Goal: Task Accomplishment & Management: Manage account settings

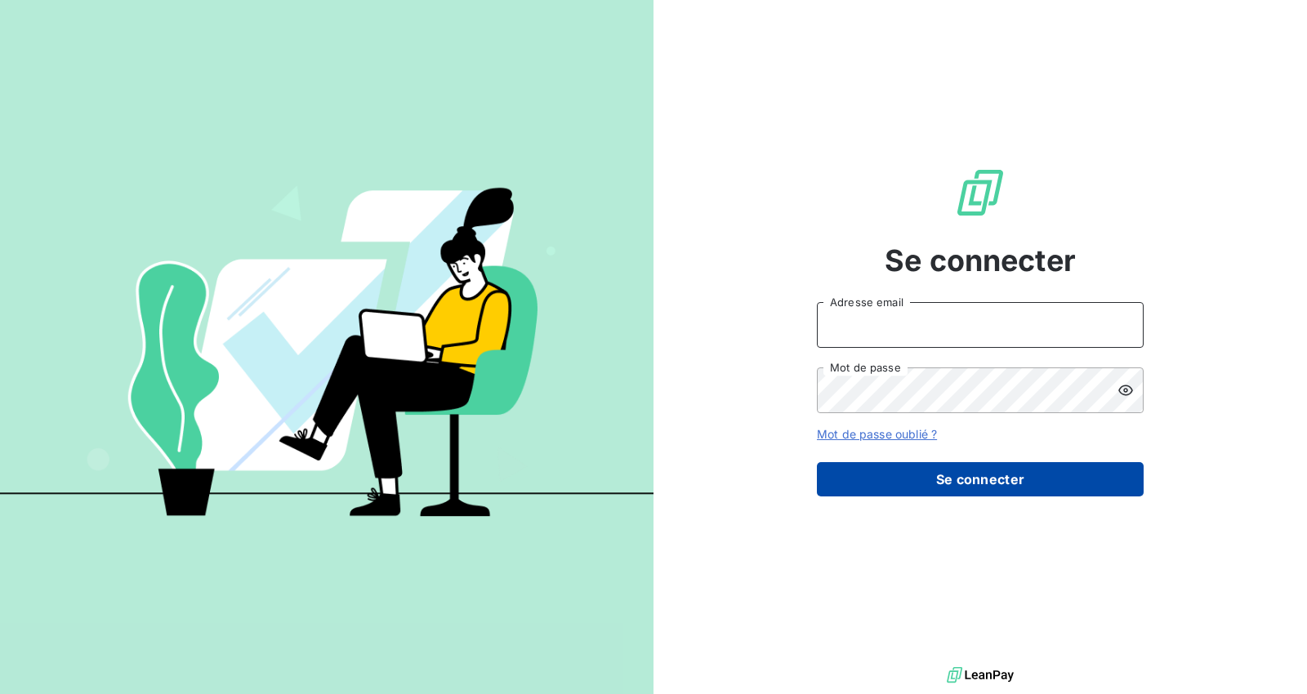
type input "[EMAIL_ADDRESS][DOMAIN_NAME]"
click at [986, 478] on button "Se connecter" at bounding box center [980, 479] width 327 height 34
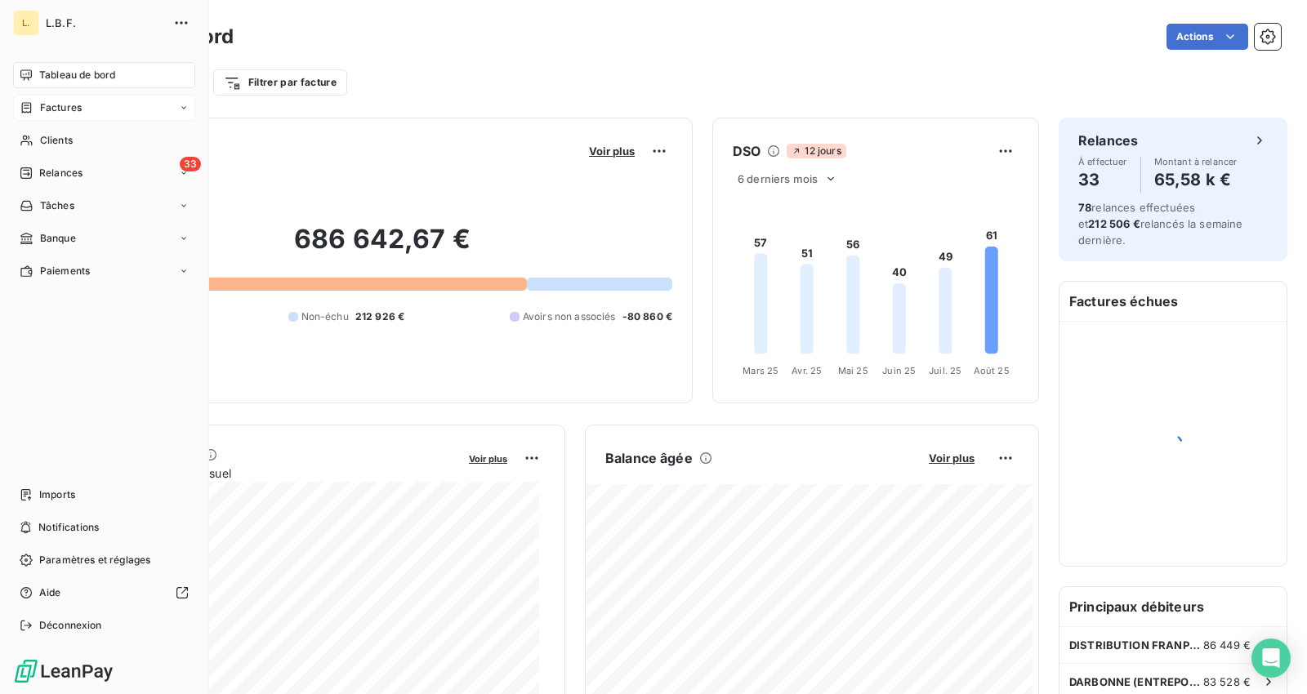
click at [76, 110] on span "Factures" at bounding box center [61, 107] width 42 height 15
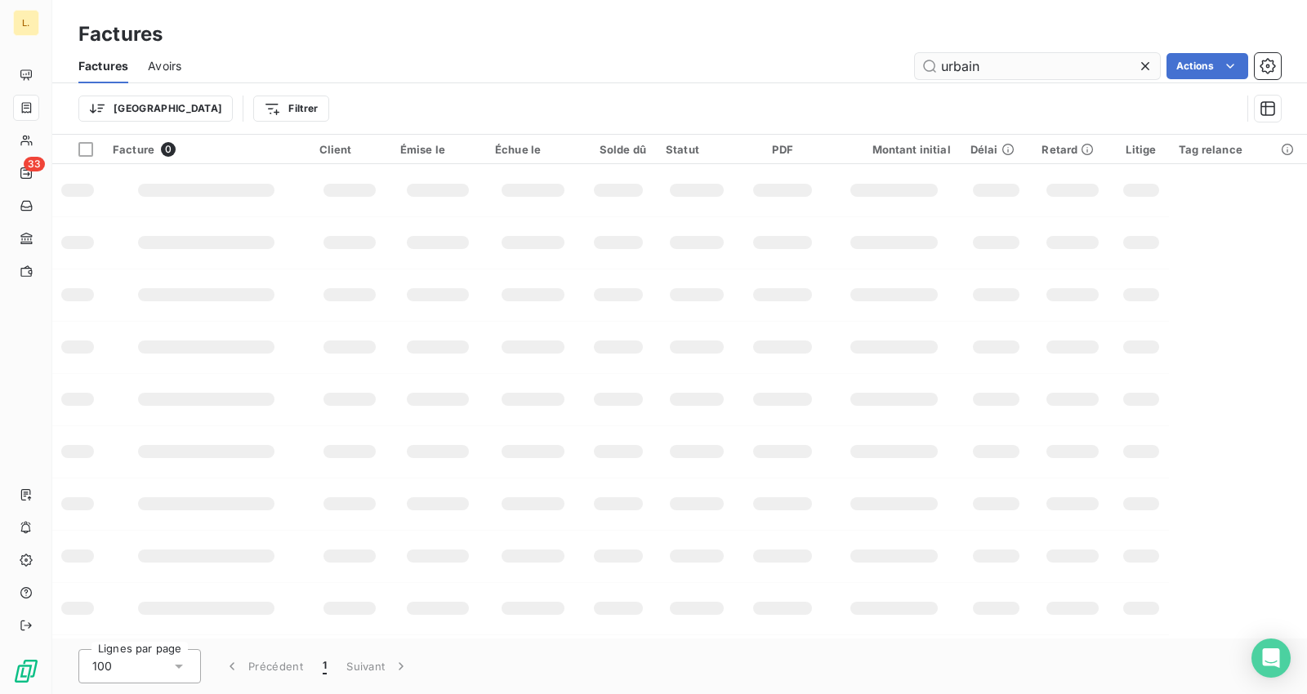
click at [1060, 62] on input "urbain" at bounding box center [1037, 66] width 245 height 26
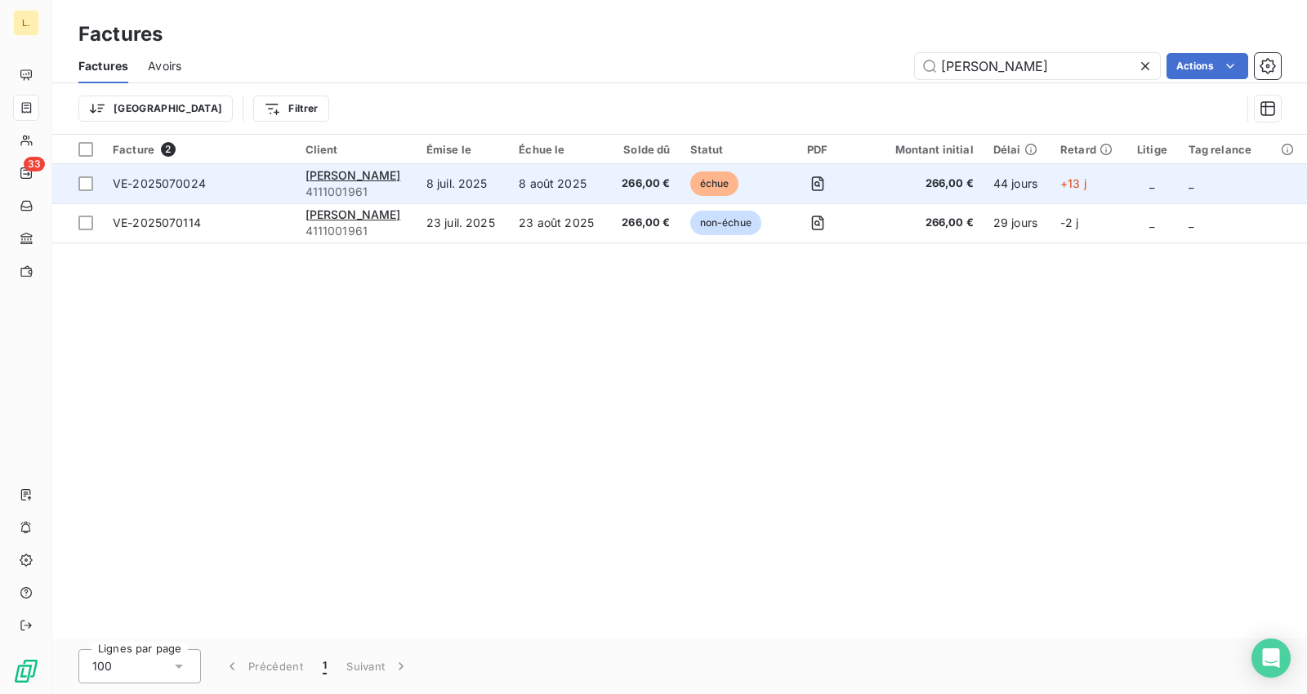
type input "david"
click at [638, 189] on span "266,00 €" at bounding box center [643, 184] width 51 height 16
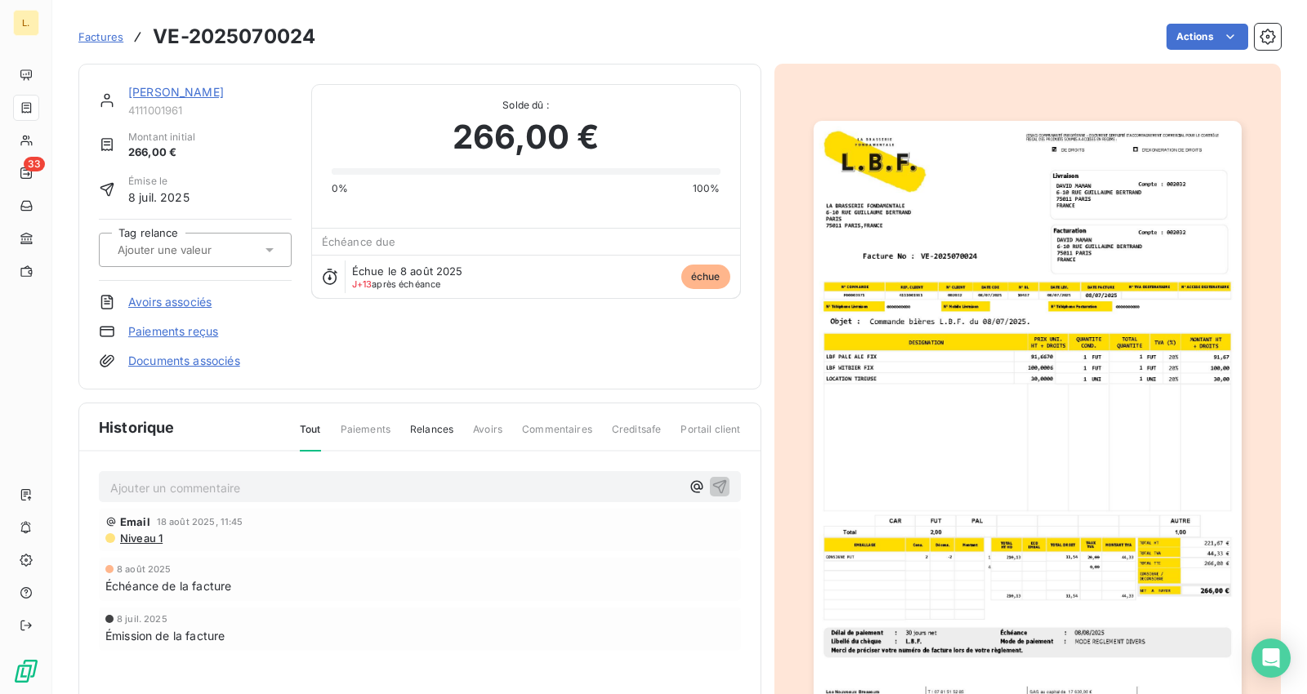
drag, startPoint x: 637, startPoint y: 181, endPoint x: 630, endPoint y: 176, distance: 8.8
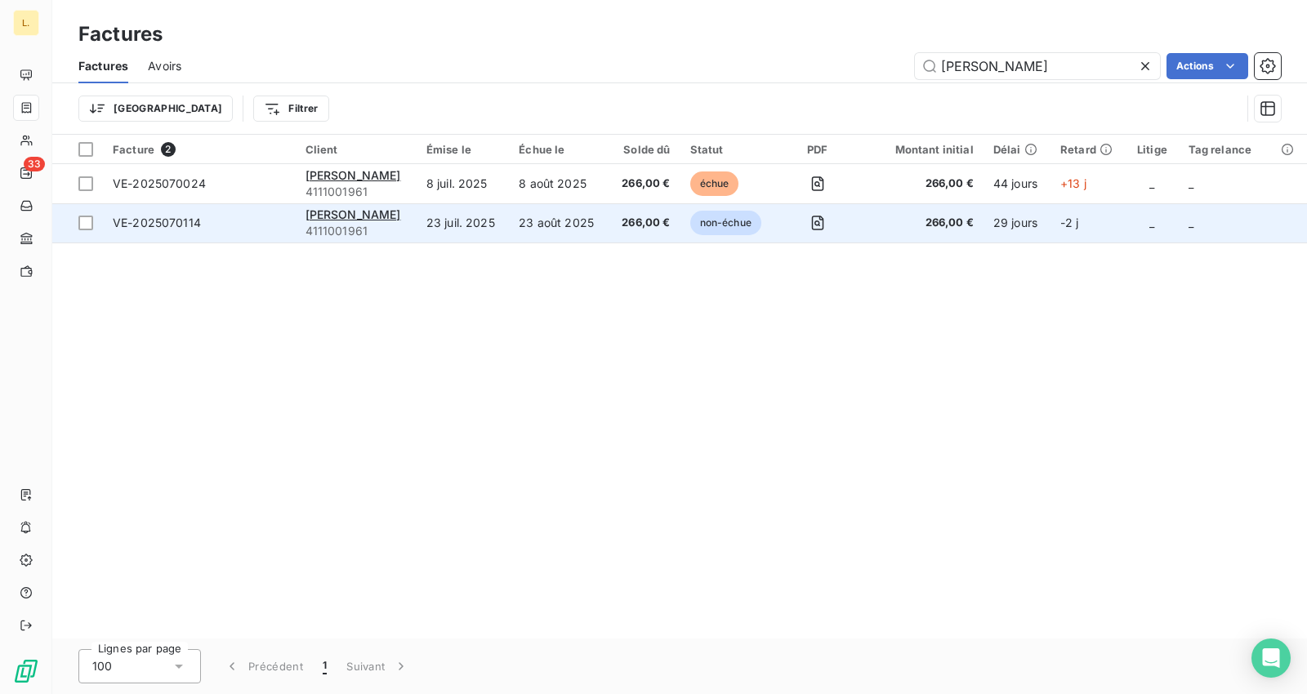
click at [618, 216] on span "266,00 €" at bounding box center [643, 223] width 51 height 16
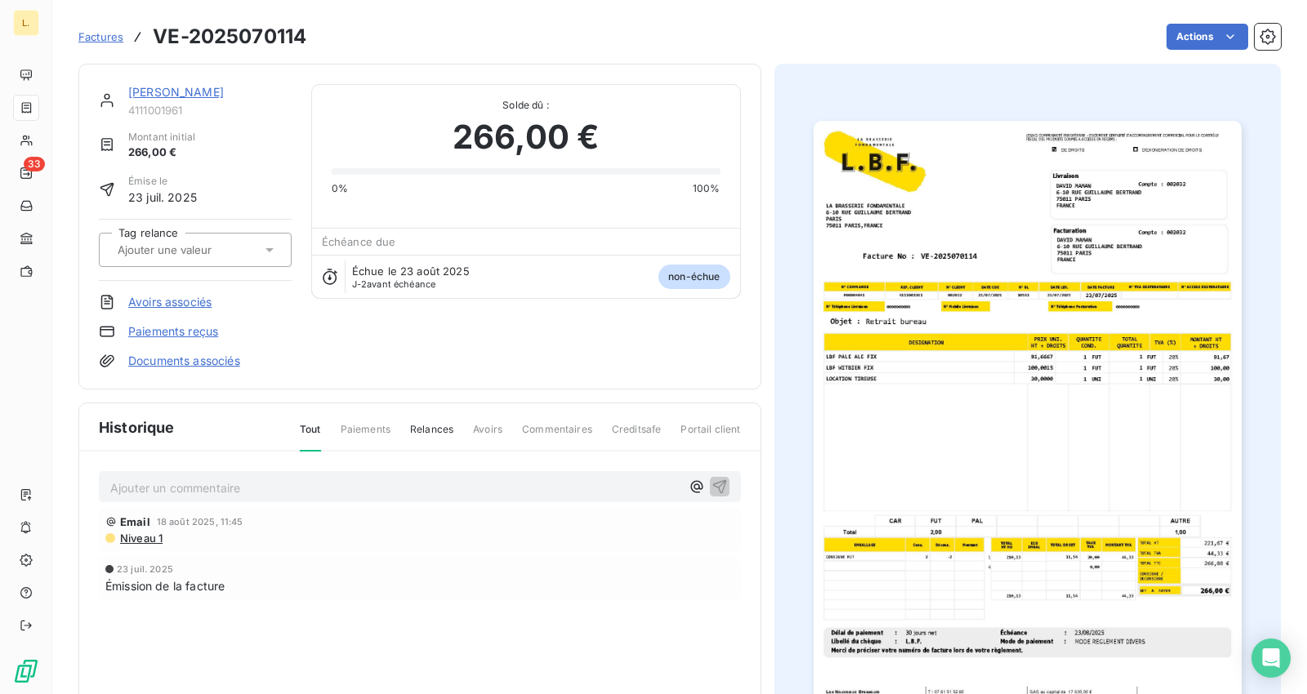
drag, startPoint x: 615, startPoint y: 216, endPoint x: 607, endPoint y: 215, distance: 8.2
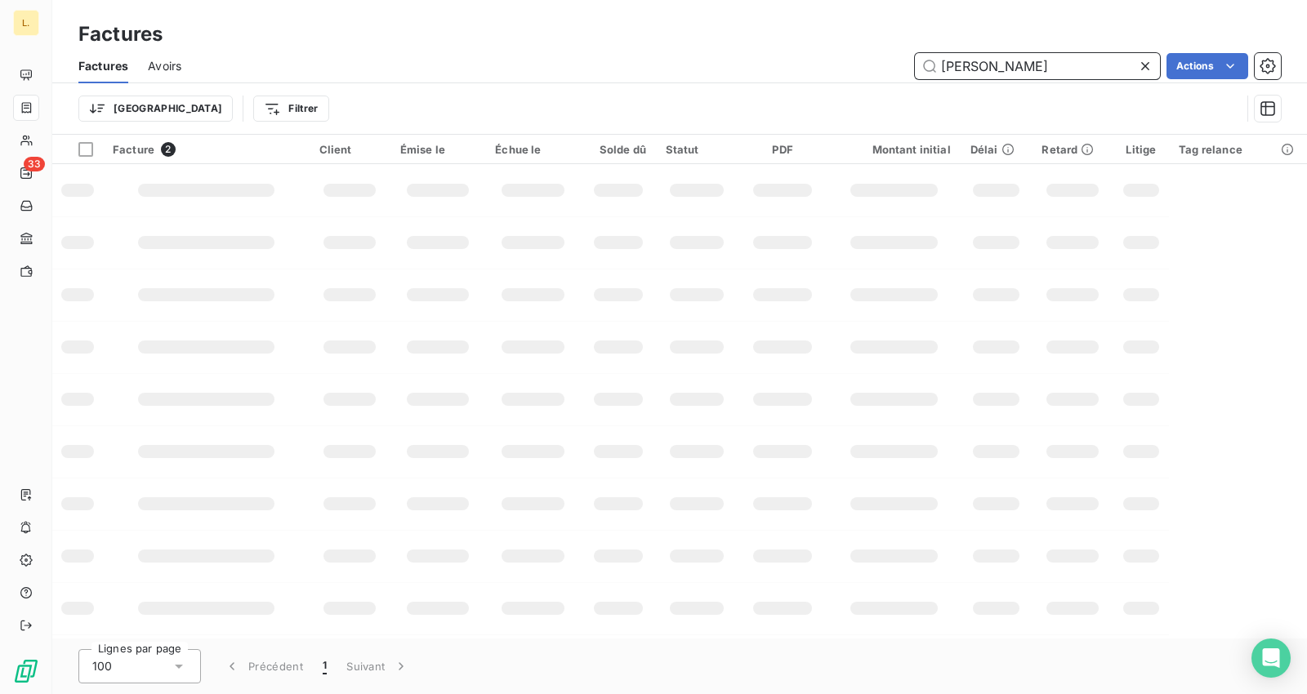
click at [1046, 69] on input "david" at bounding box center [1037, 66] width 245 height 26
type input "david"
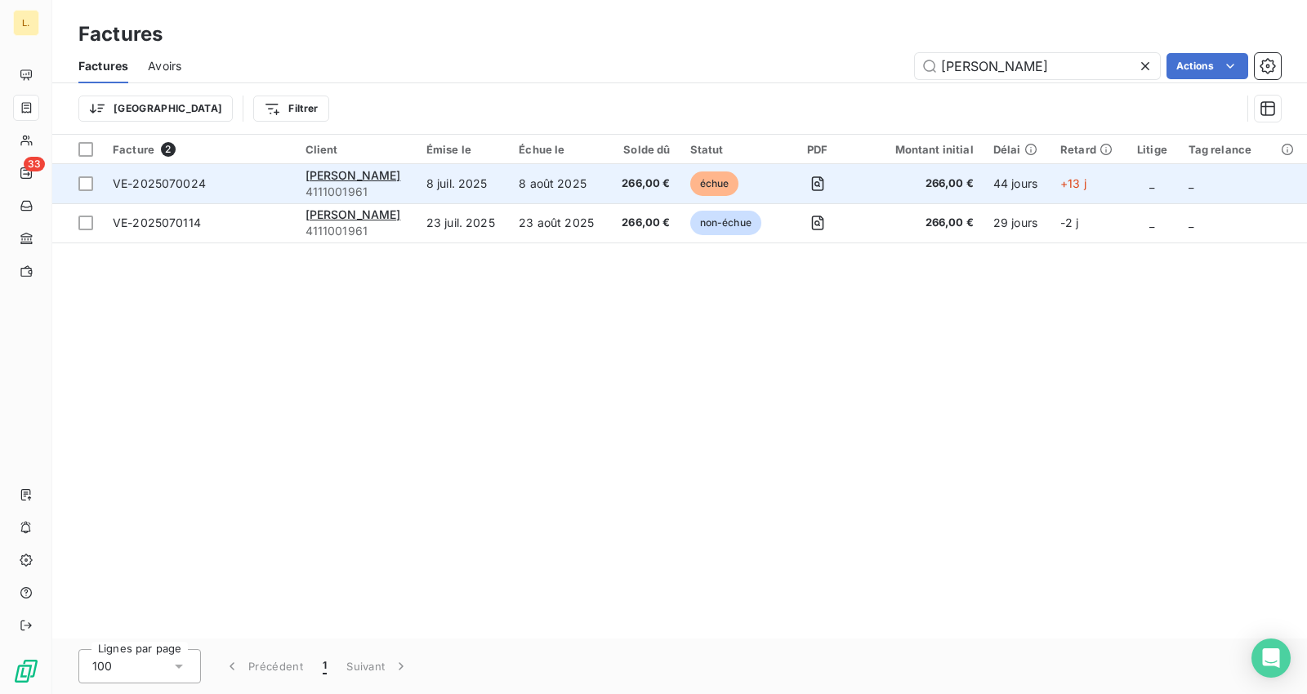
click at [601, 185] on td "8 août 2025" at bounding box center [559, 183] width 100 height 39
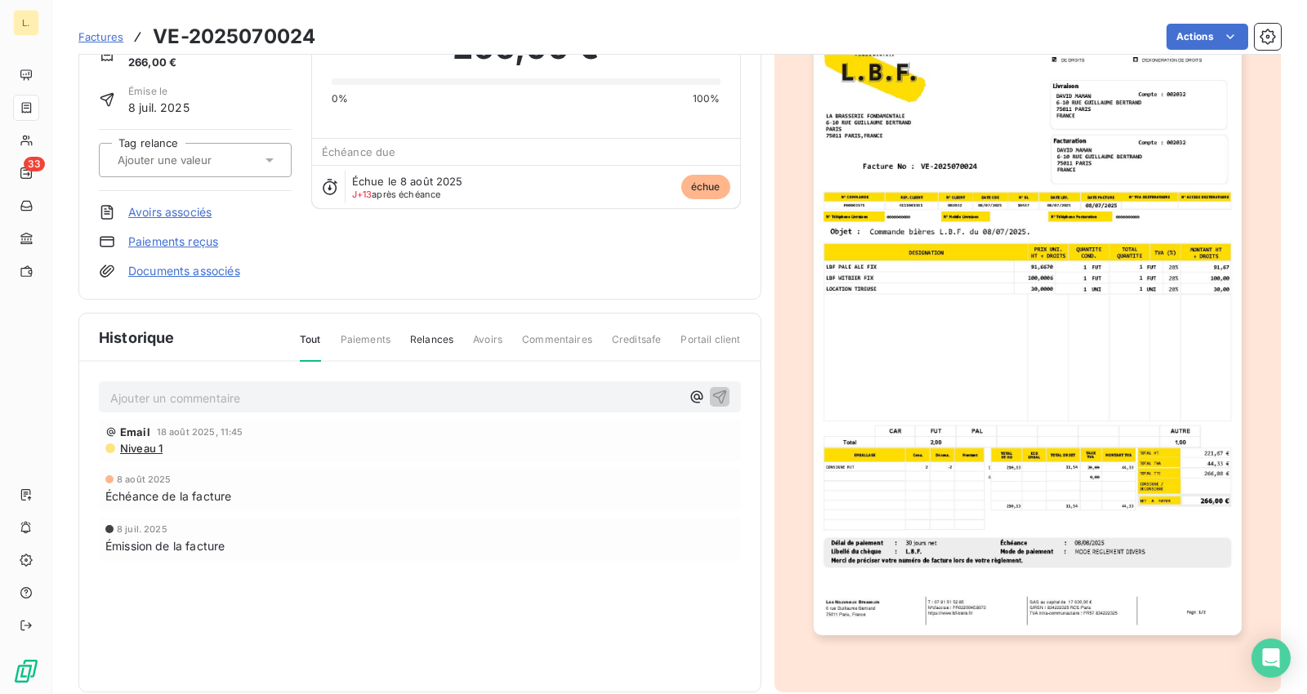
scroll to position [113, 0]
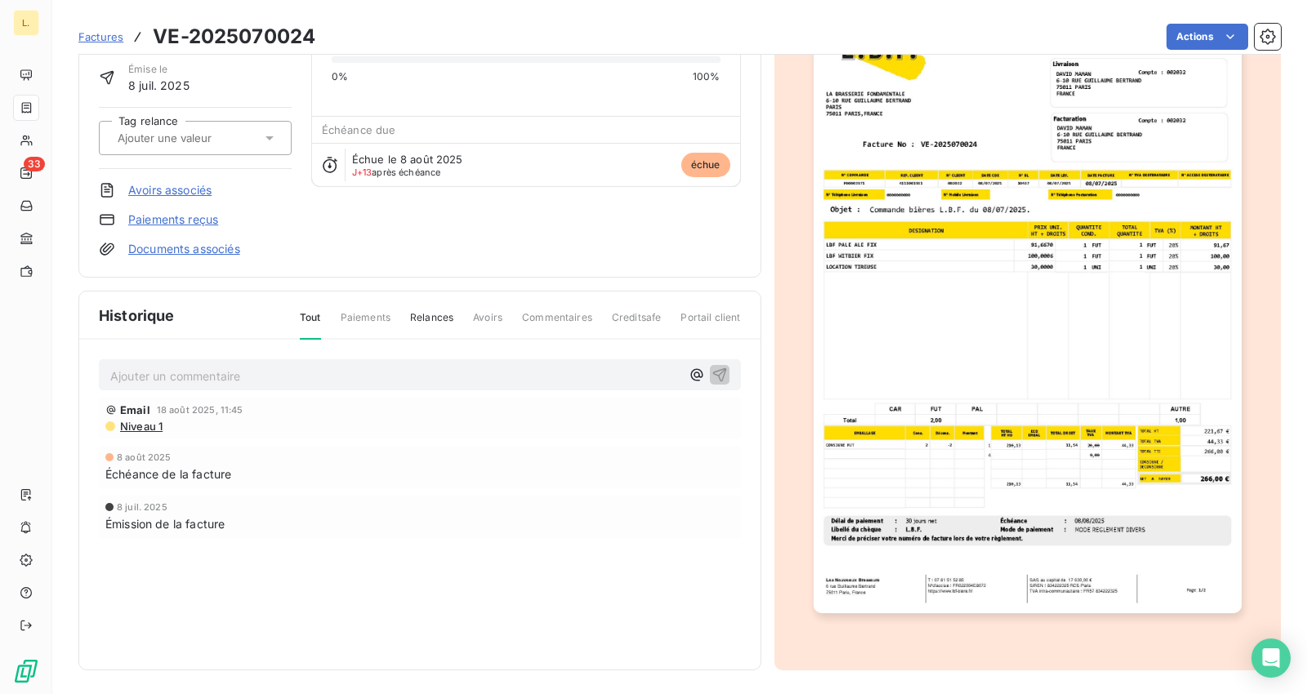
click at [181, 217] on link "Paiements reçus" at bounding box center [173, 220] width 90 height 16
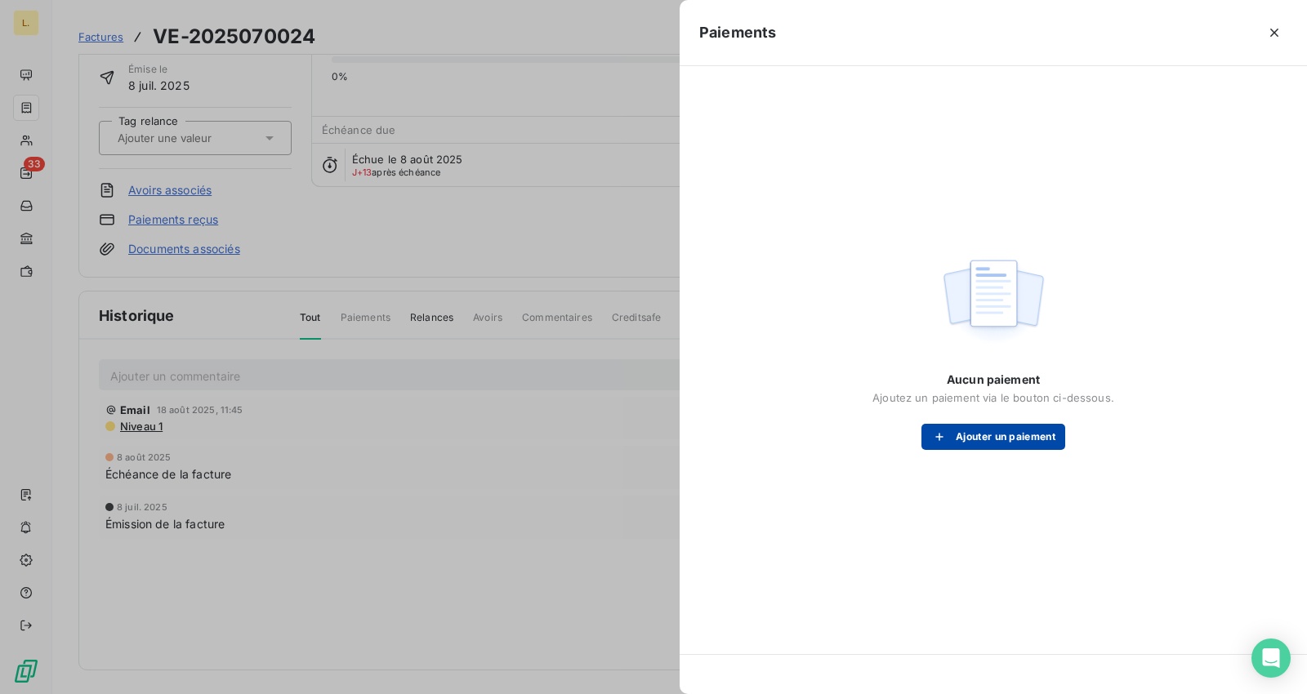
click at [1035, 434] on button "Ajouter un paiement" at bounding box center [993, 437] width 144 height 26
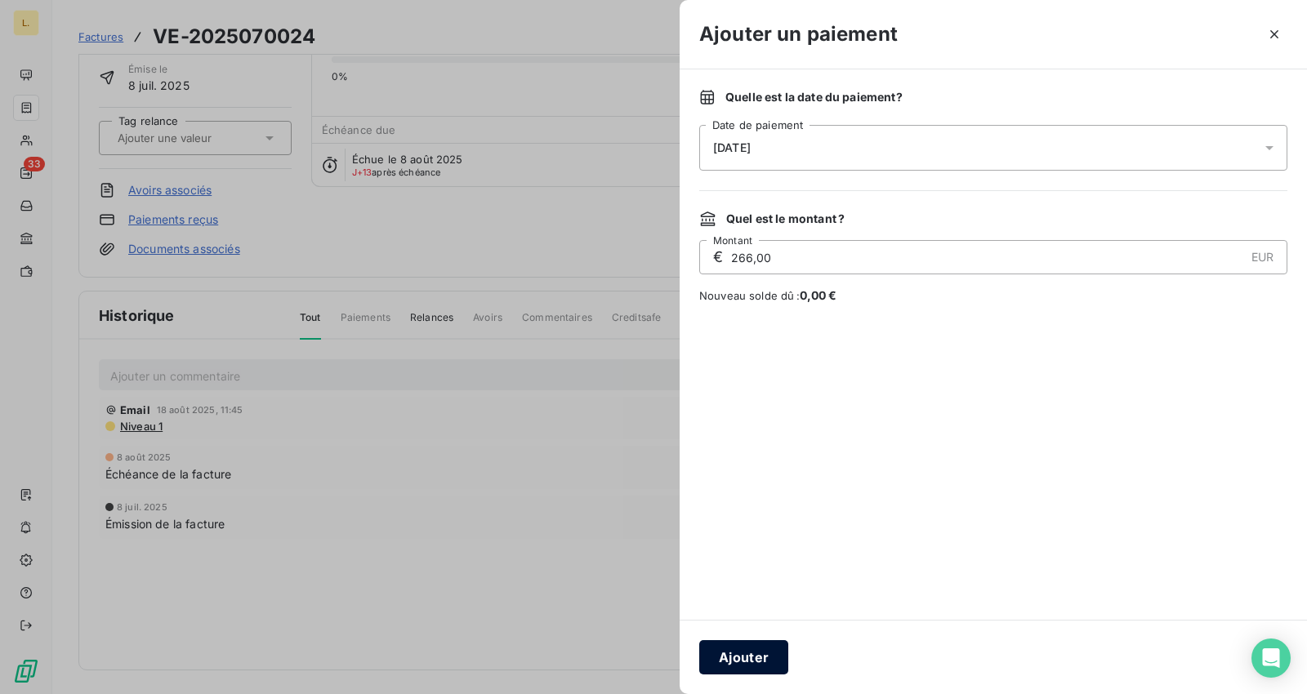
click at [717, 667] on button "Ajouter" at bounding box center [743, 657] width 89 height 34
